Goal: Find specific page/section

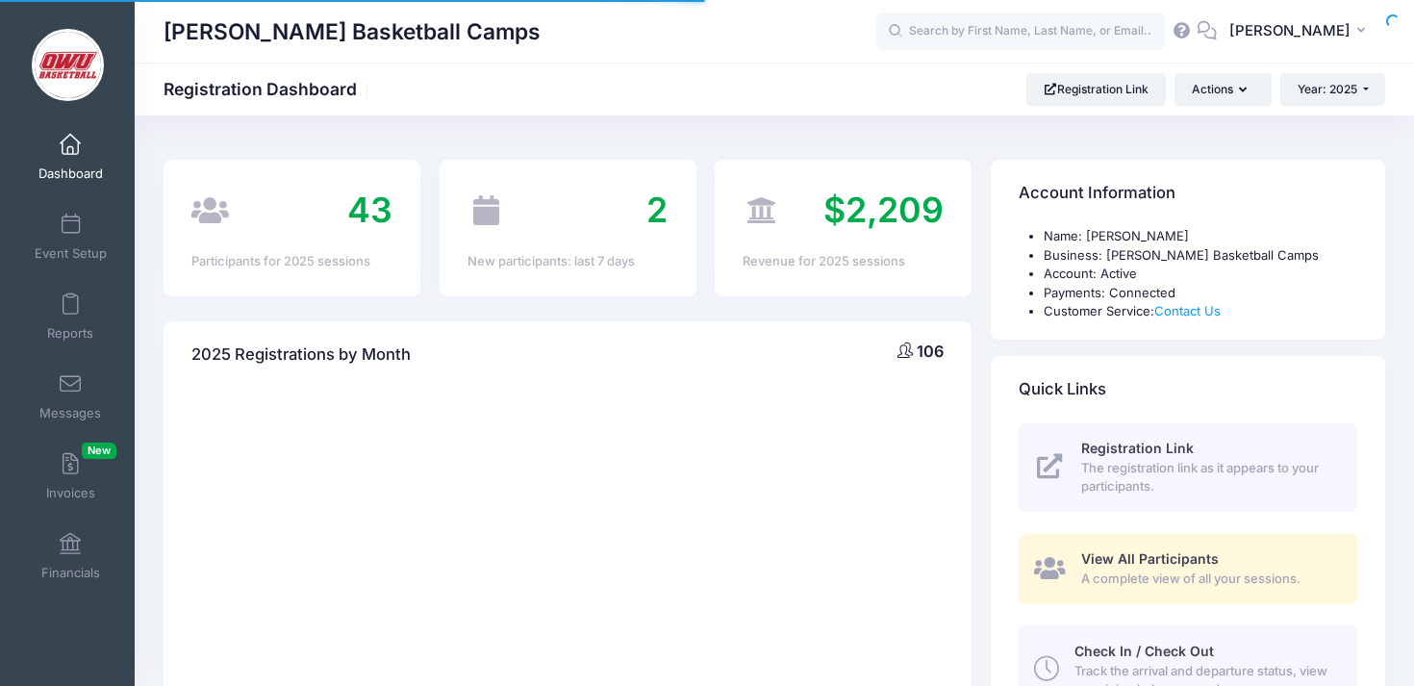
select select
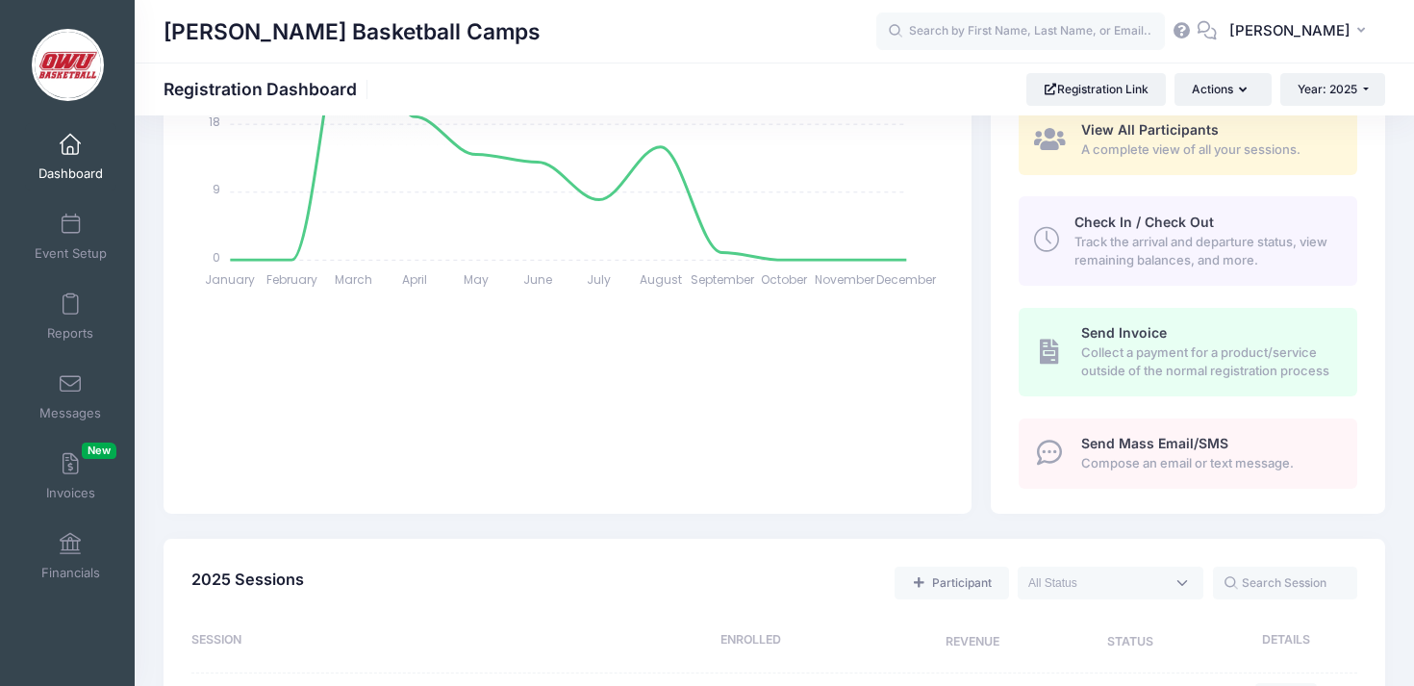
scroll to position [578, 0]
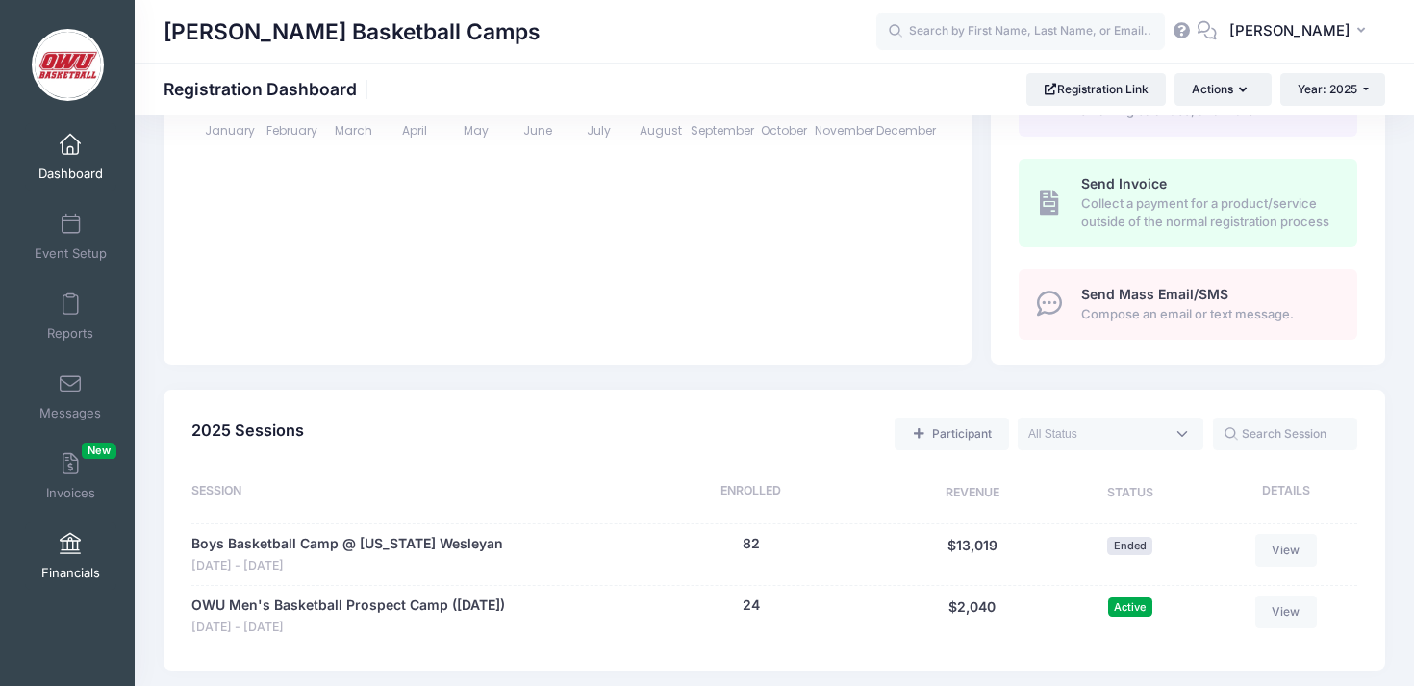
click at [54, 536] on link "Financials" at bounding box center [70, 555] width 91 height 67
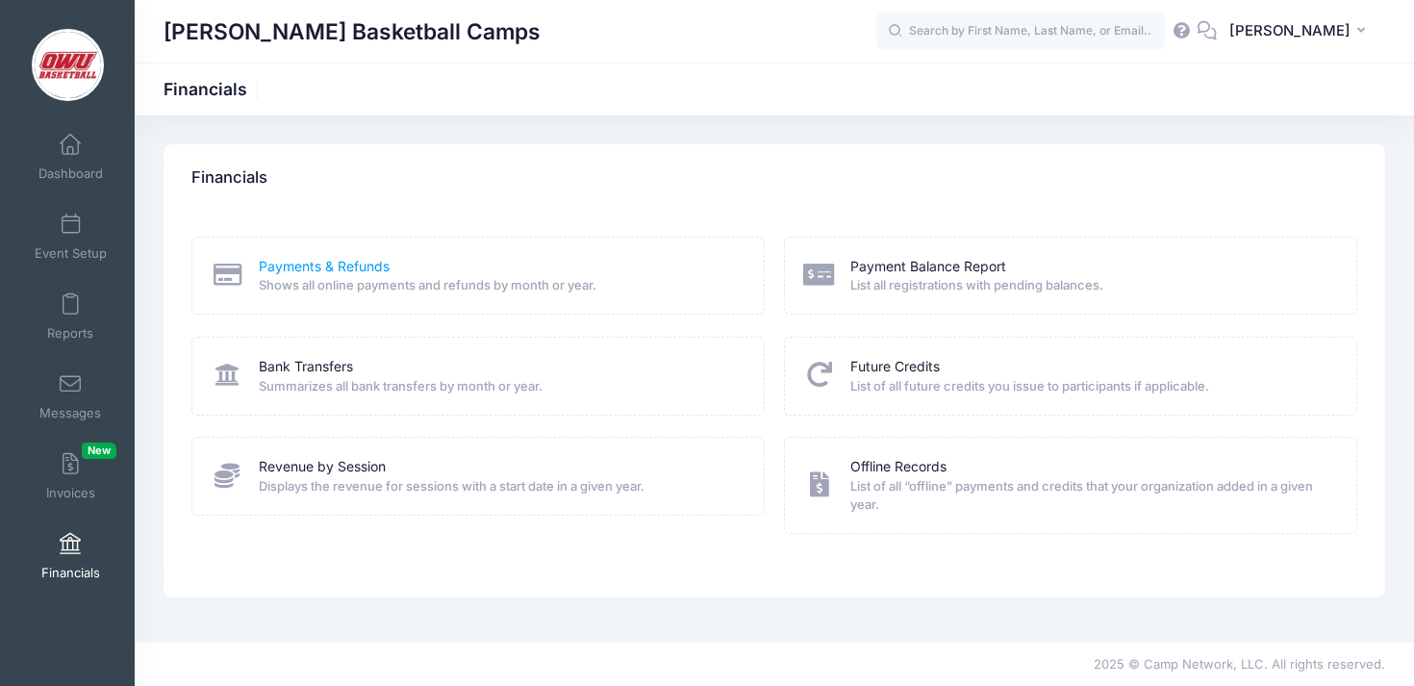
click at [375, 272] on link "Payments & Refunds" at bounding box center [324, 267] width 131 height 20
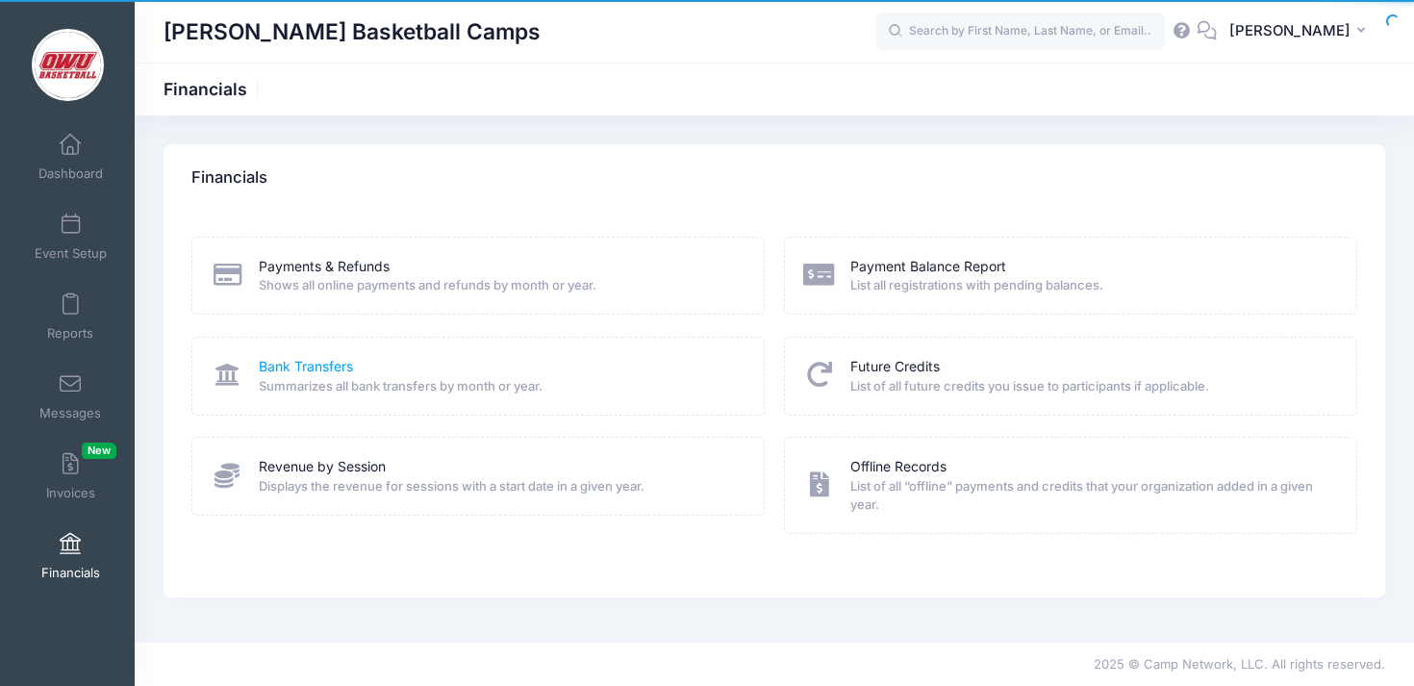
click at [302, 361] on link "Bank Transfers" at bounding box center [306, 367] width 94 height 20
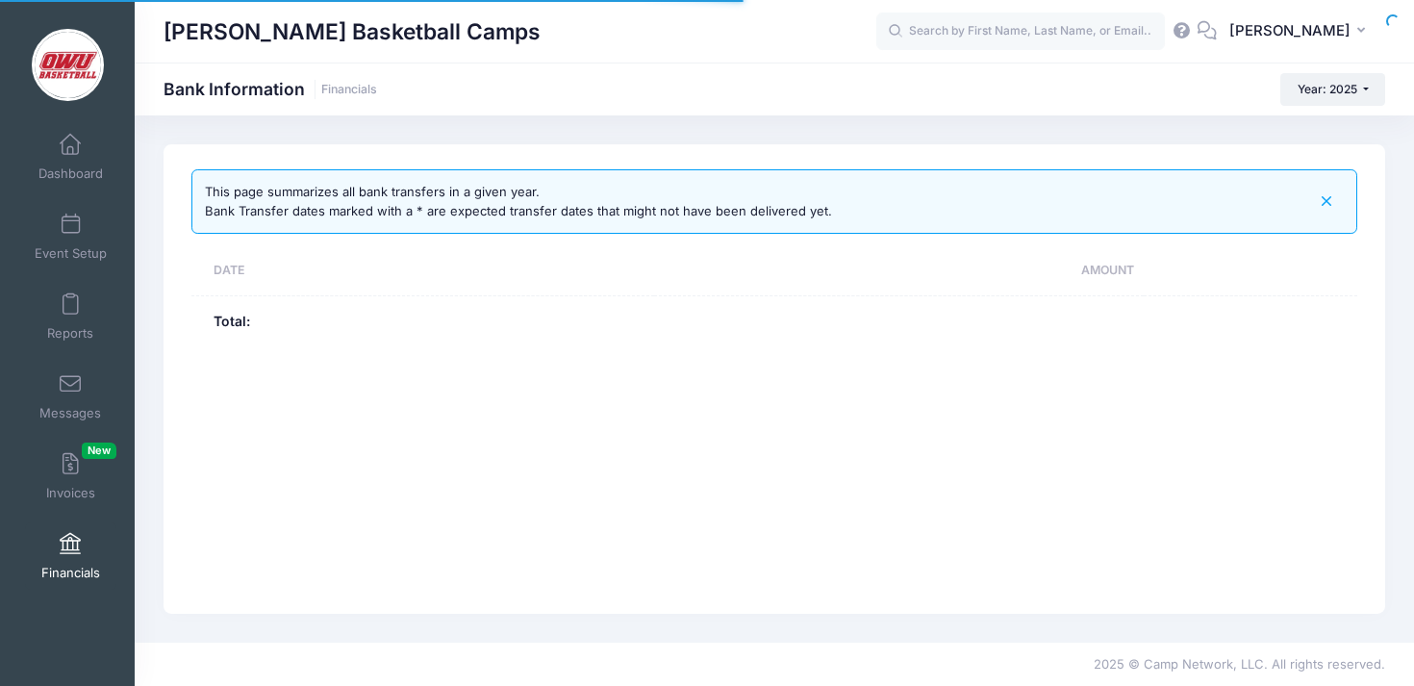
select select "10"
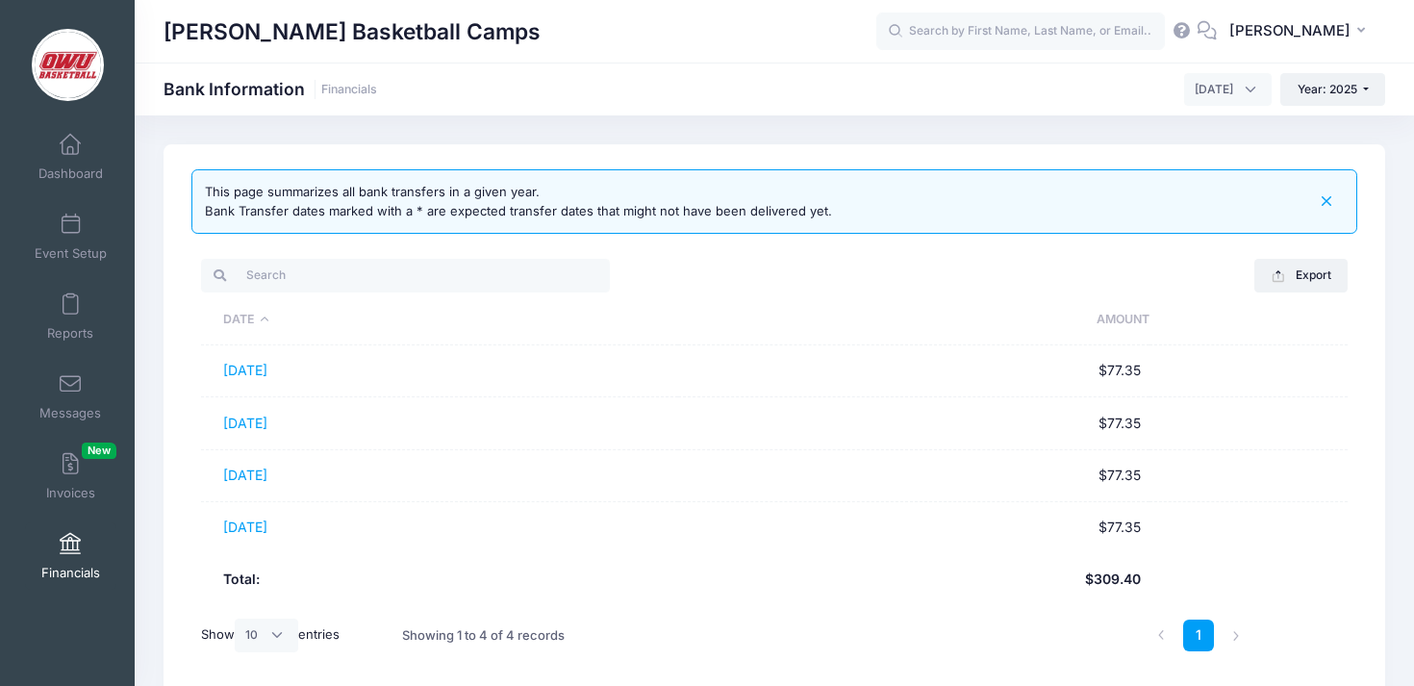
click at [74, 571] on span "Financials" at bounding box center [70, 573] width 59 height 16
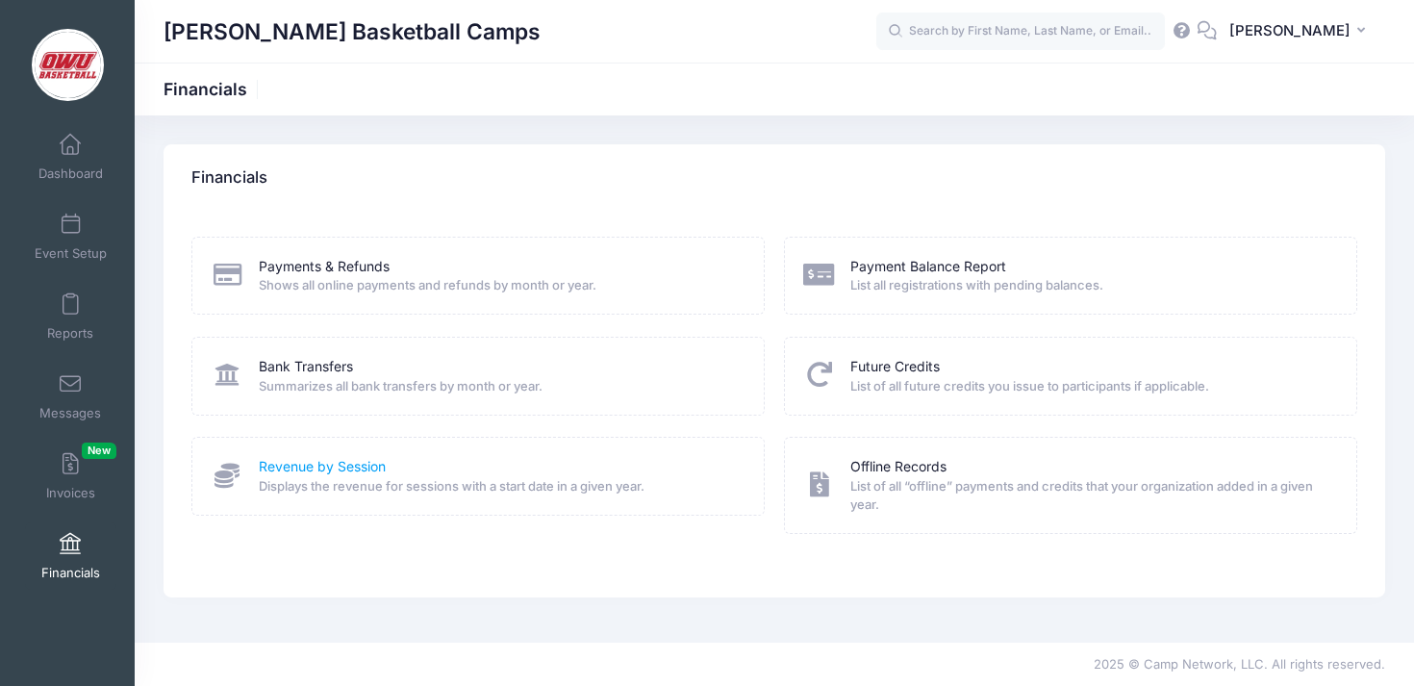
click at [336, 465] on link "Revenue by Session" at bounding box center [322, 467] width 127 height 20
